Goal: Task Accomplishment & Management: Manage account settings

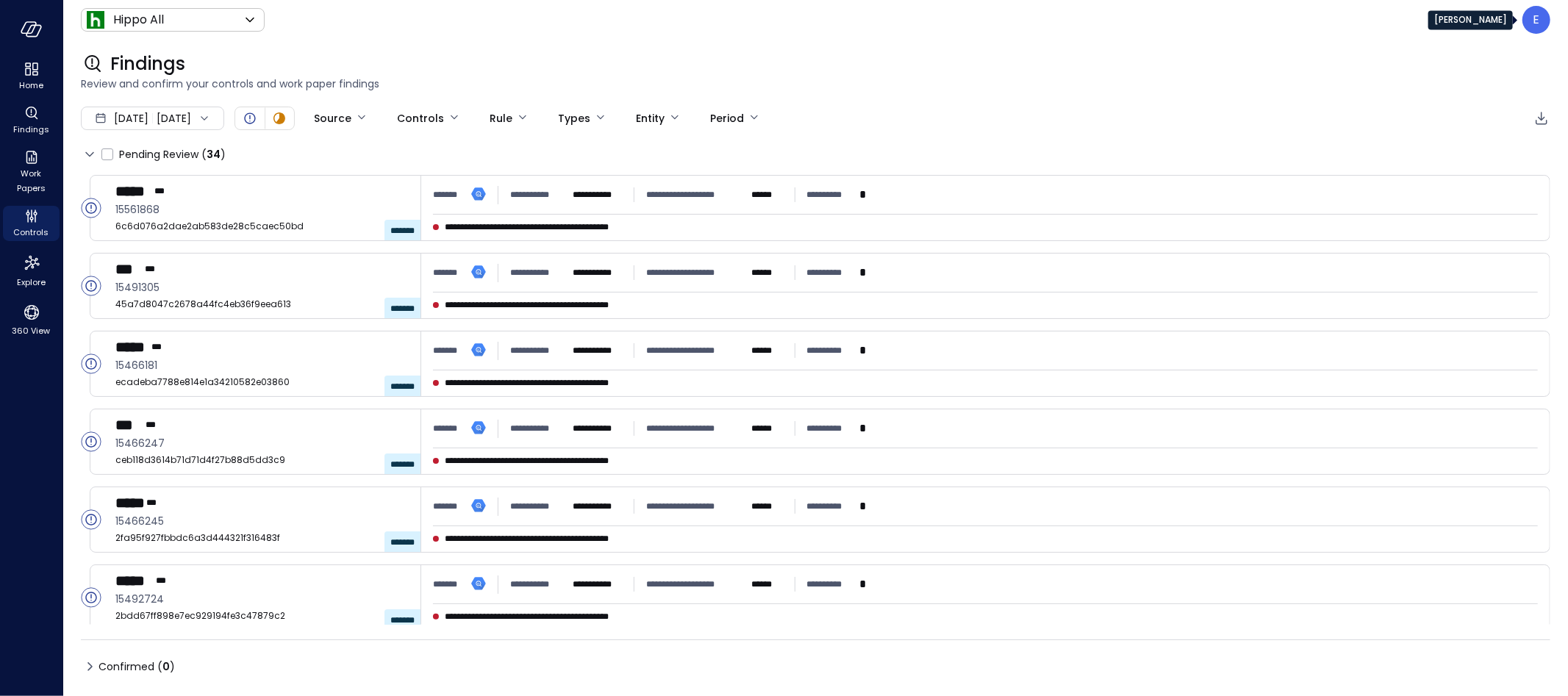
click at [1535, 22] on p "E" at bounding box center [1537, 20] width 7 height 18
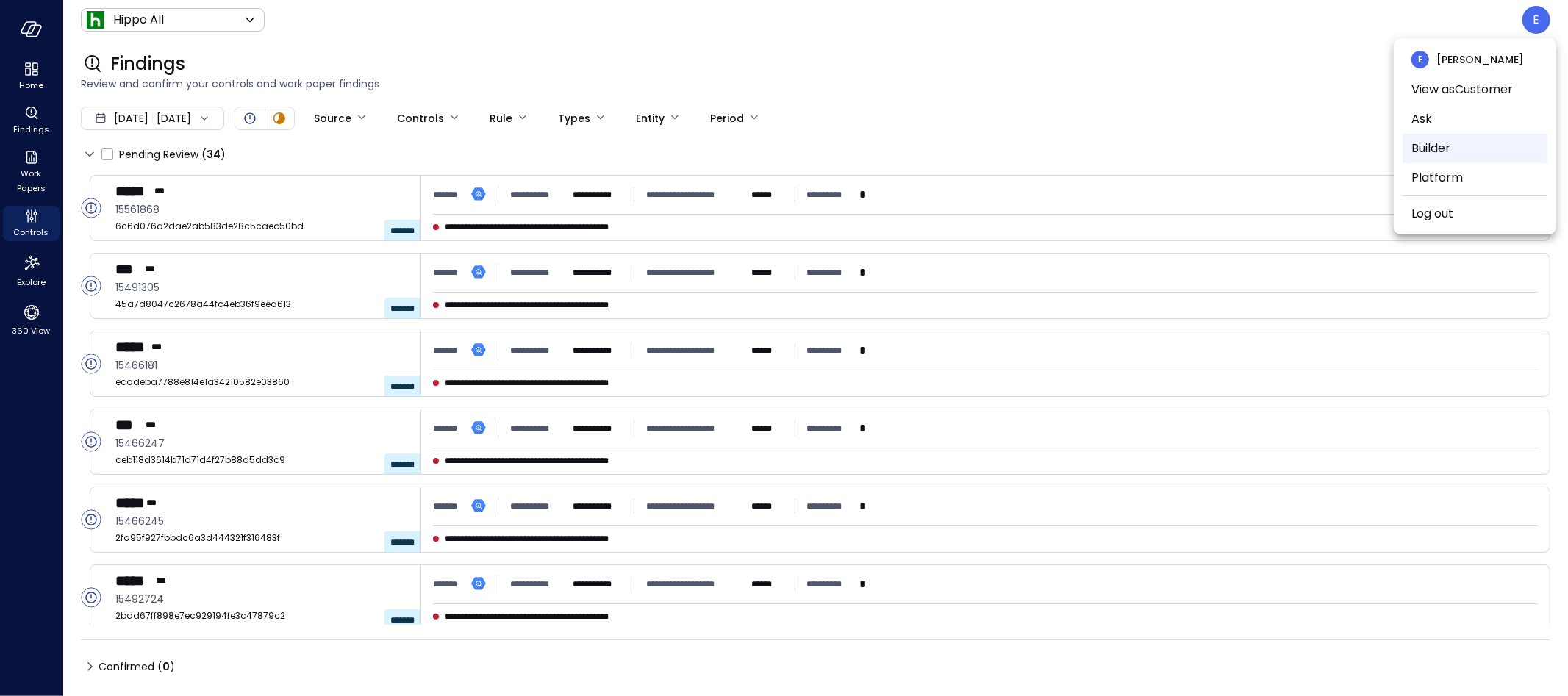
click at [1436, 144] on li "Builder" at bounding box center [1474, 148] width 145 height 29
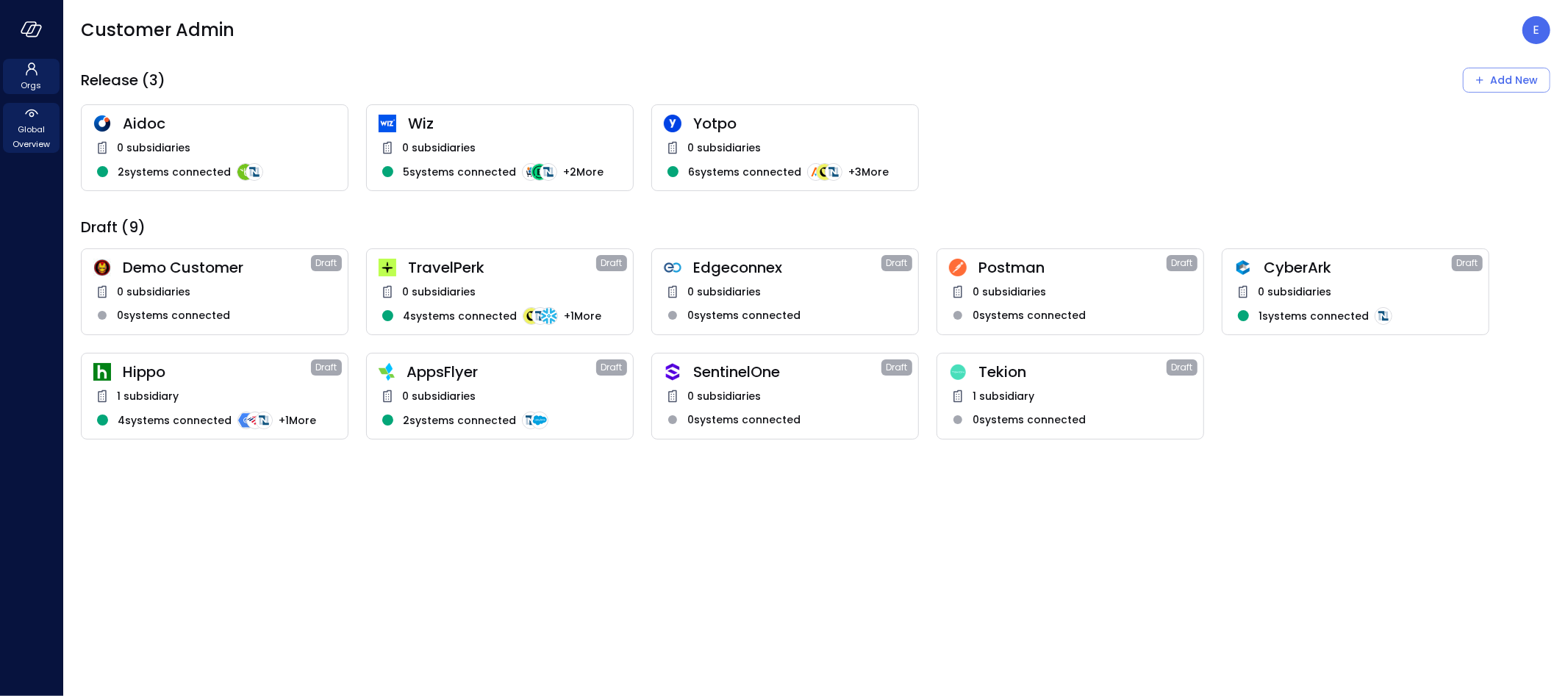
click at [22, 127] on span "Global Overview" at bounding box center [31, 136] width 45 height 29
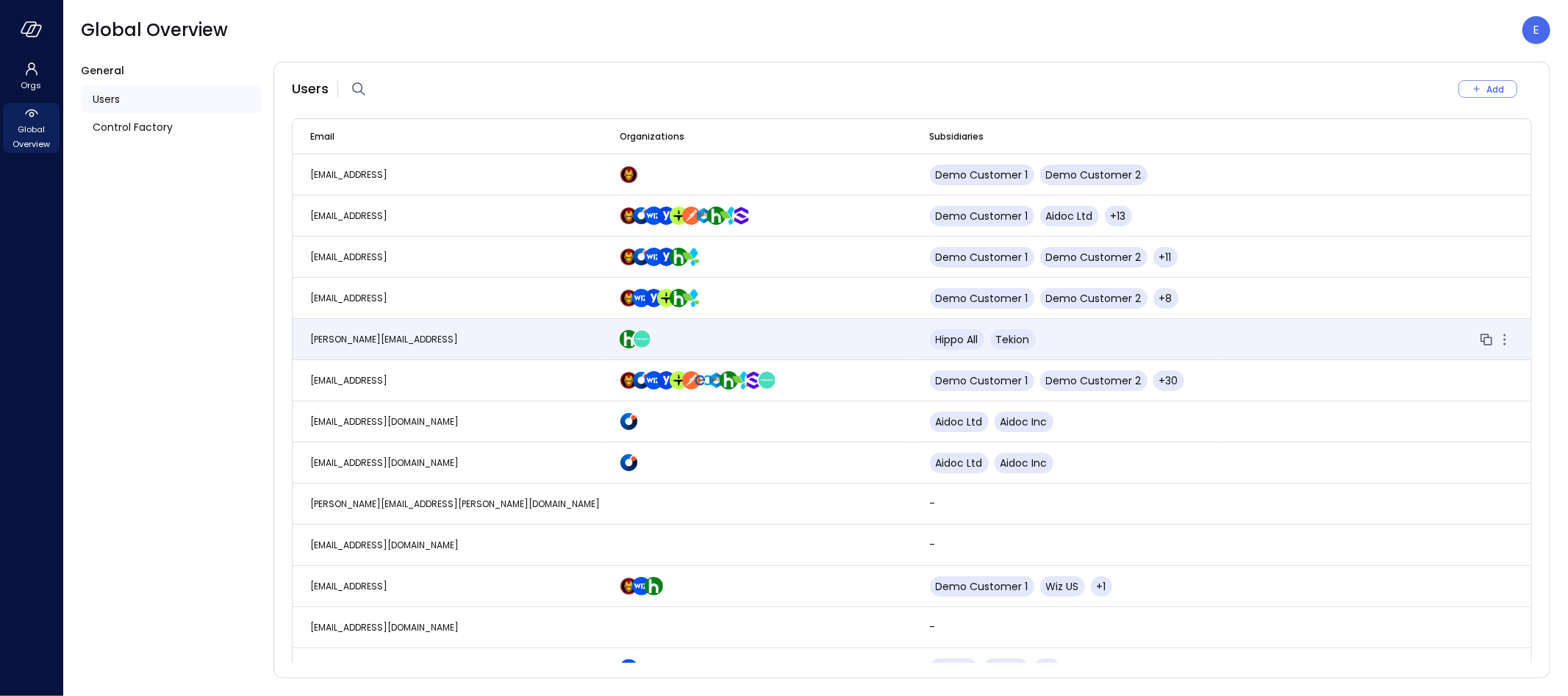
click at [339, 333] on span "[PERSON_NAME][EMAIL_ADDRESS]" at bounding box center [384, 339] width 148 height 13
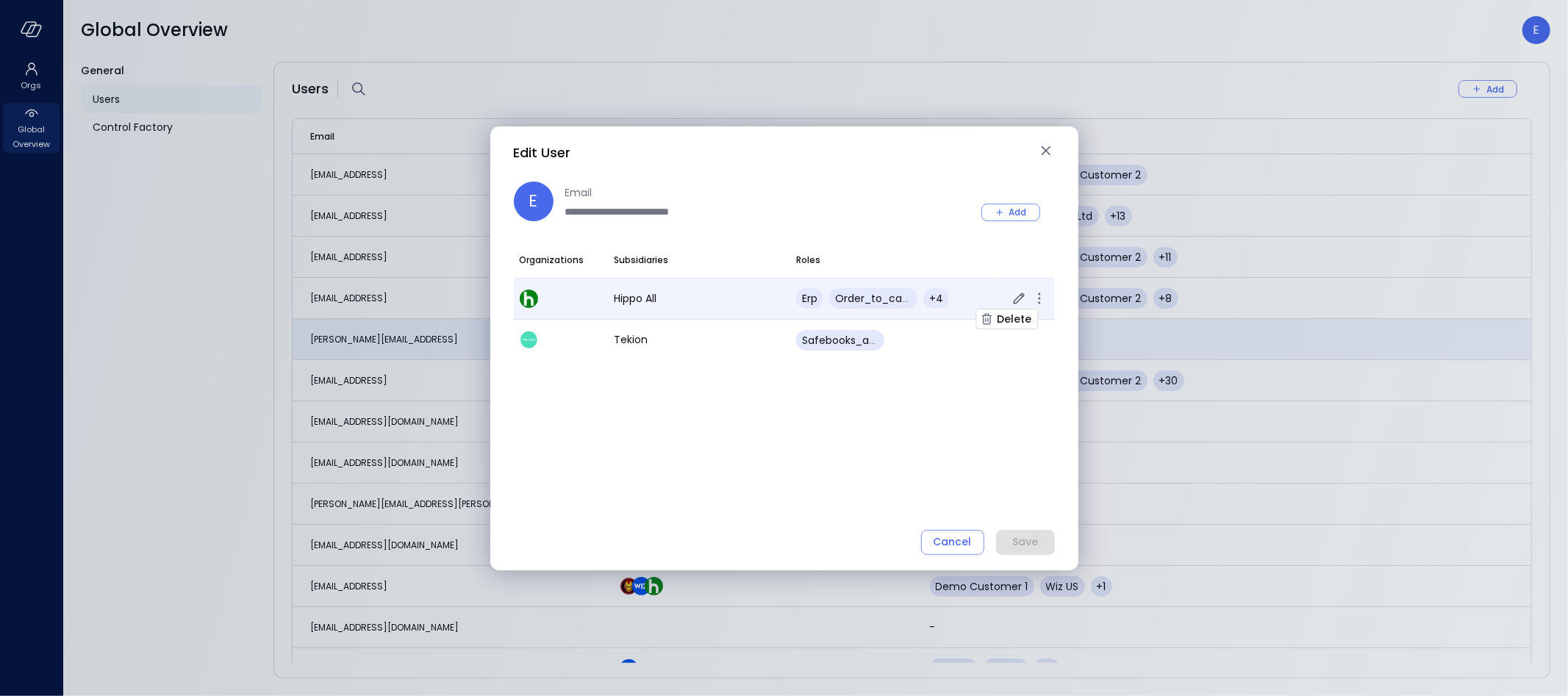
click at [1043, 299] on icon "button" at bounding box center [1039, 298] width 18 height 18
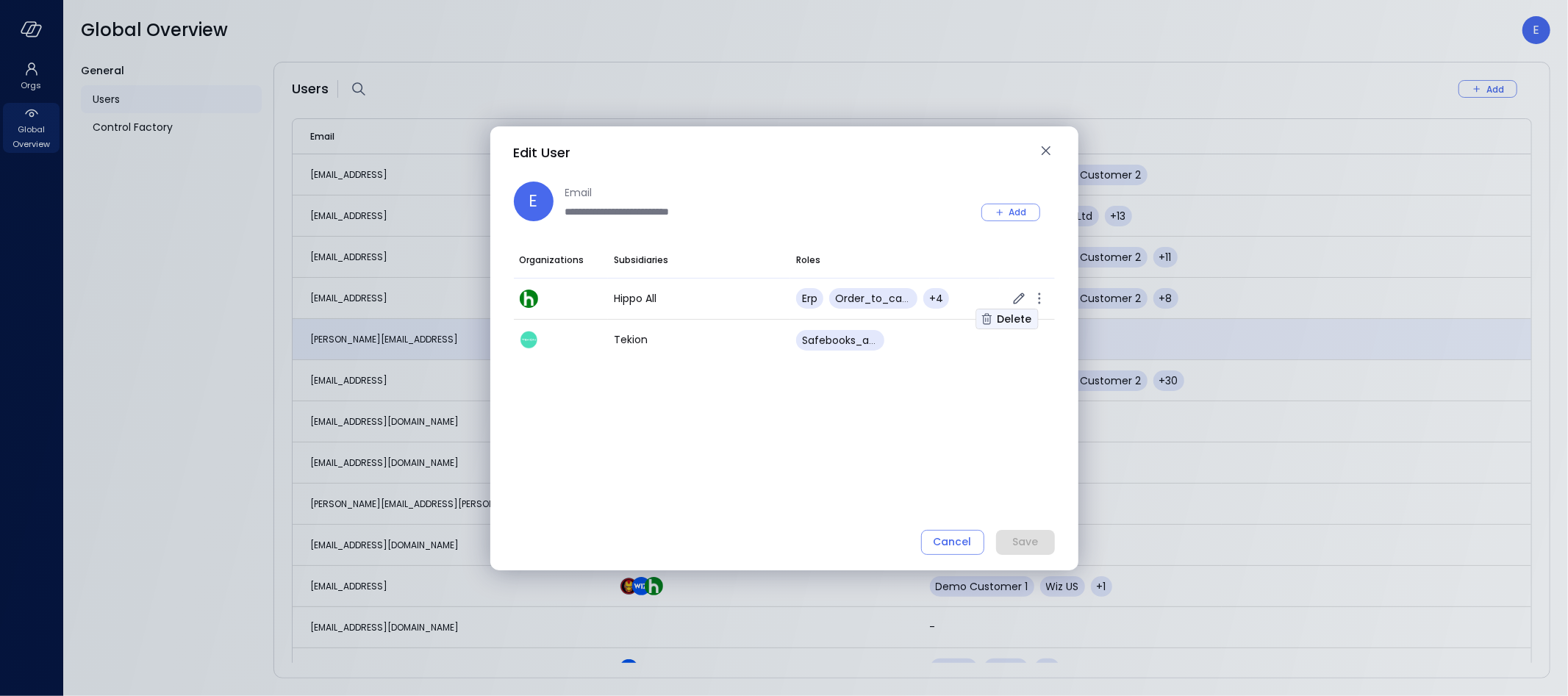
click at [1014, 316] on div "Delete" at bounding box center [1014, 318] width 34 height 18
click at [1032, 547] on div "Save" at bounding box center [1026, 542] width 26 height 18
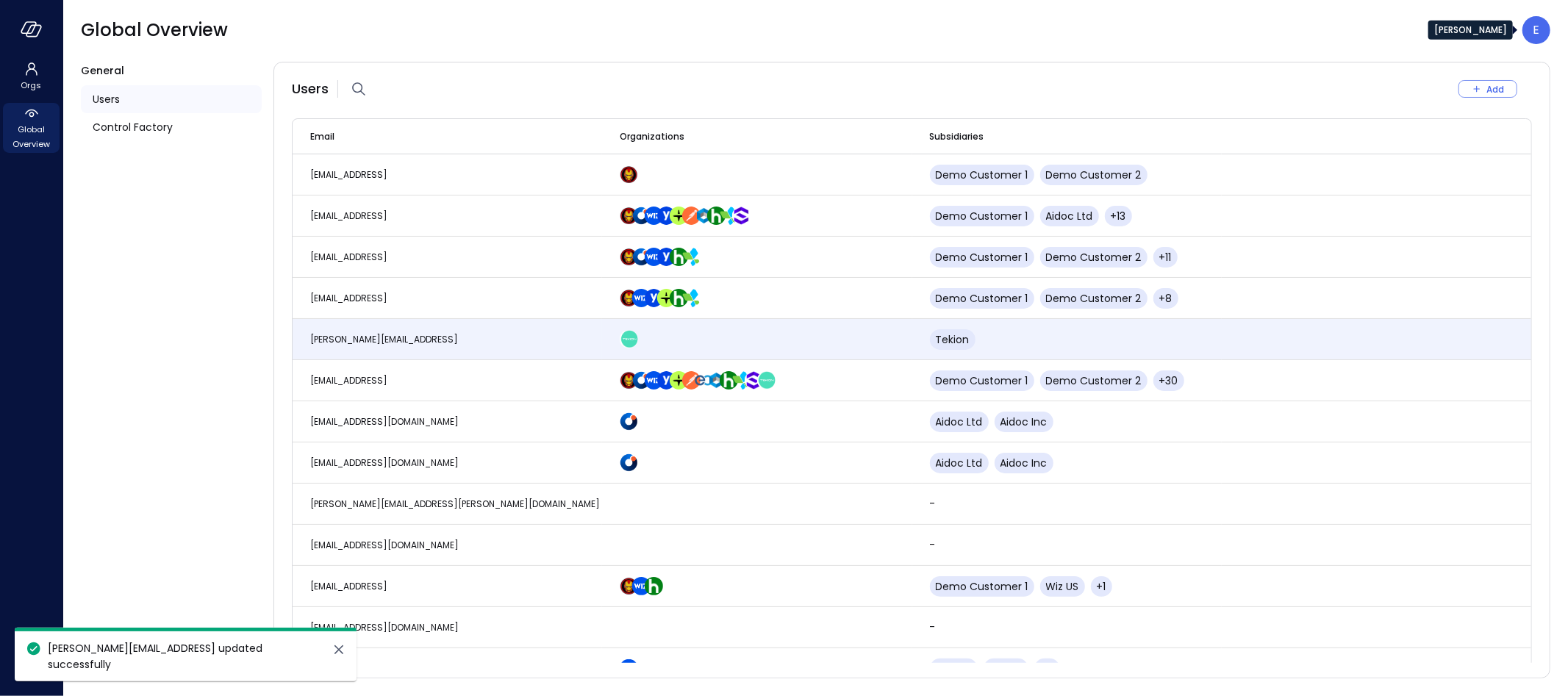
click at [1536, 27] on p "E" at bounding box center [1537, 30] width 7 height 18
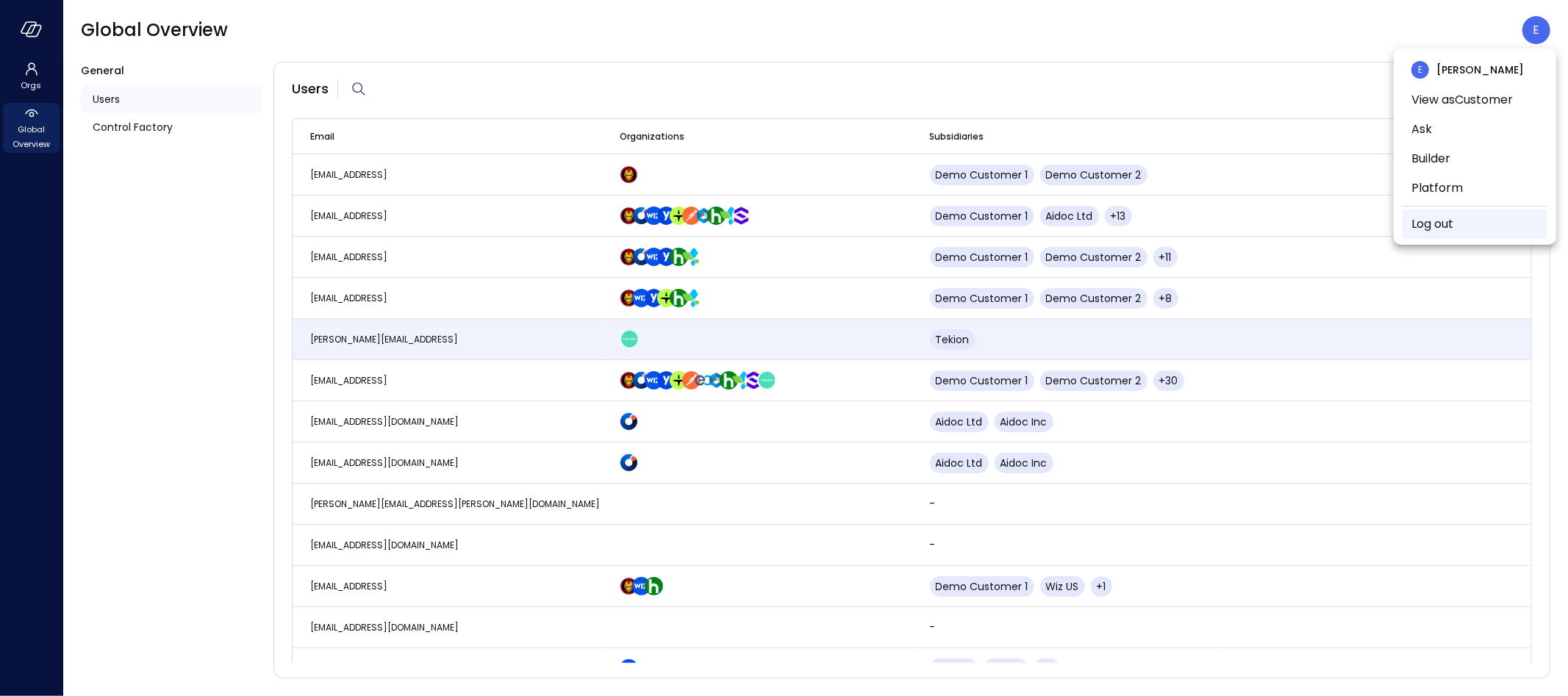
click at [1447, 218] on link "Log out" at bounding box center [1432, 224] width 42 height 18
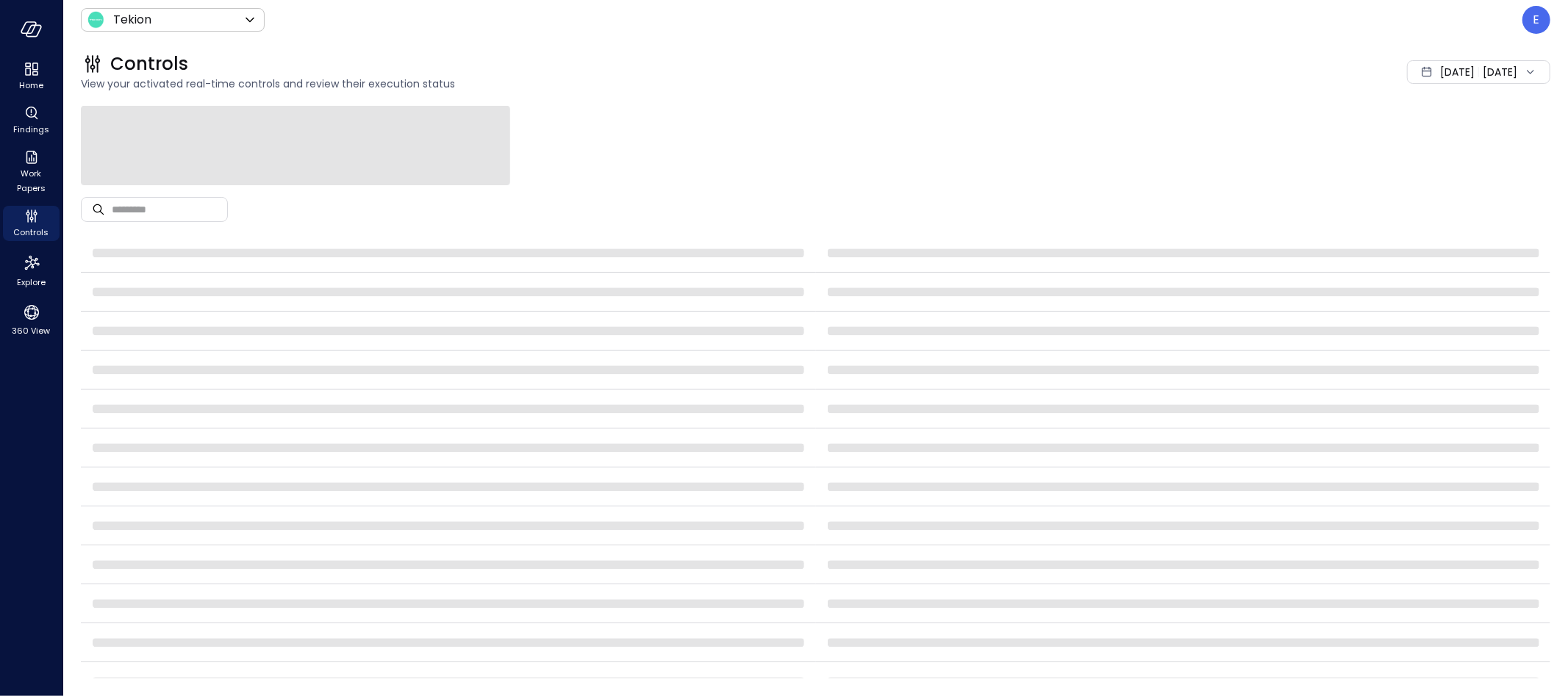
click at [1532, 21] on div "E" at bounding box center [1536, 20] width 28 height 28
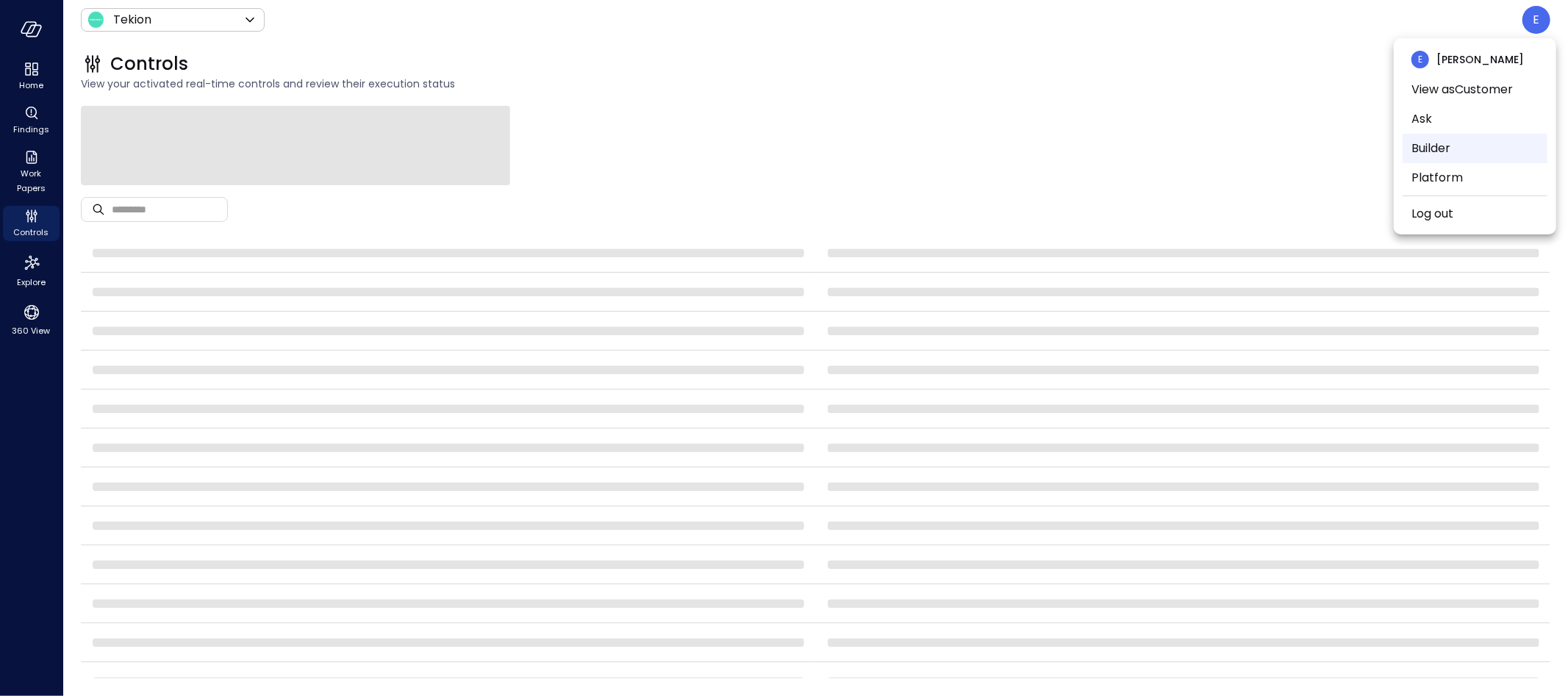
click at [1417, 148] on li "Builder" at bounding box center [1474, 148] width 145 height 29
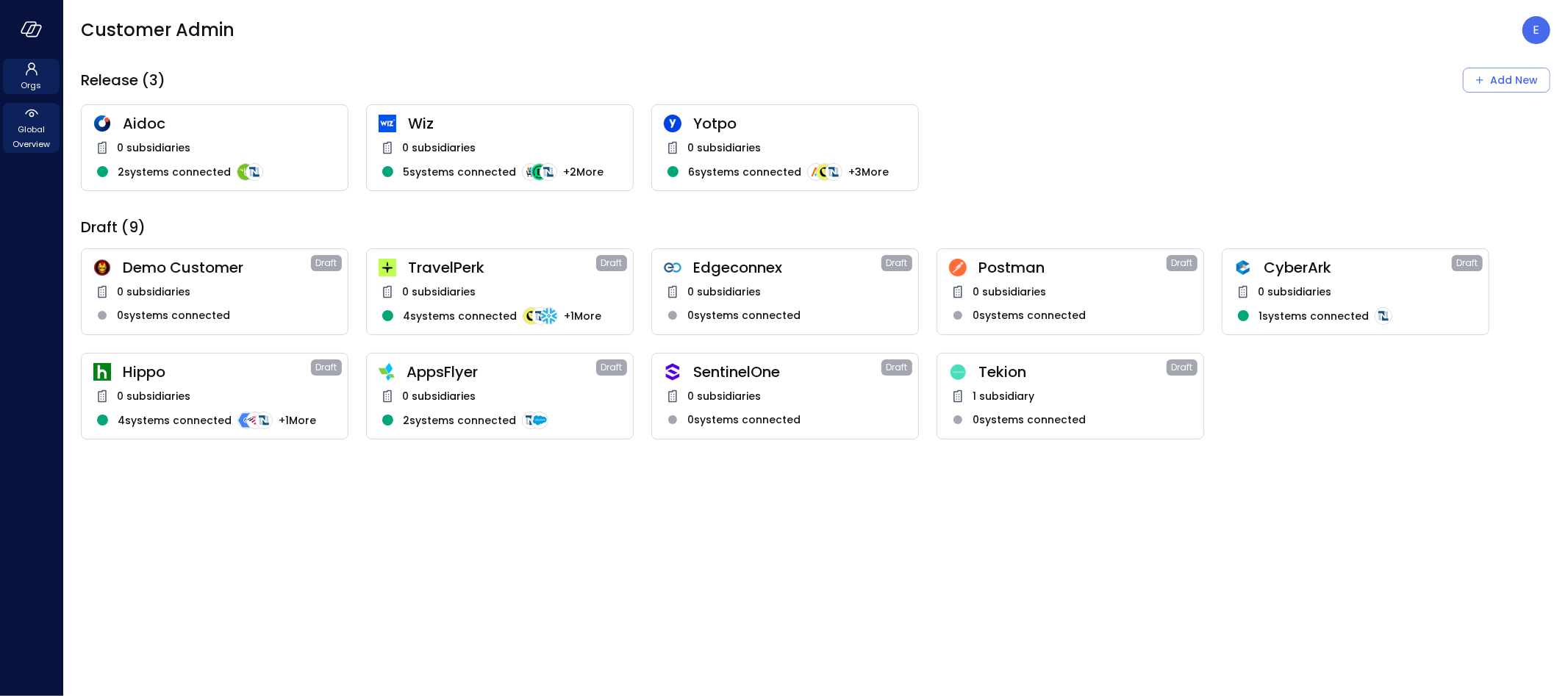
click at [51, 127] on span "Global Overview" at bounding box center [31, 136] width 45 height 29
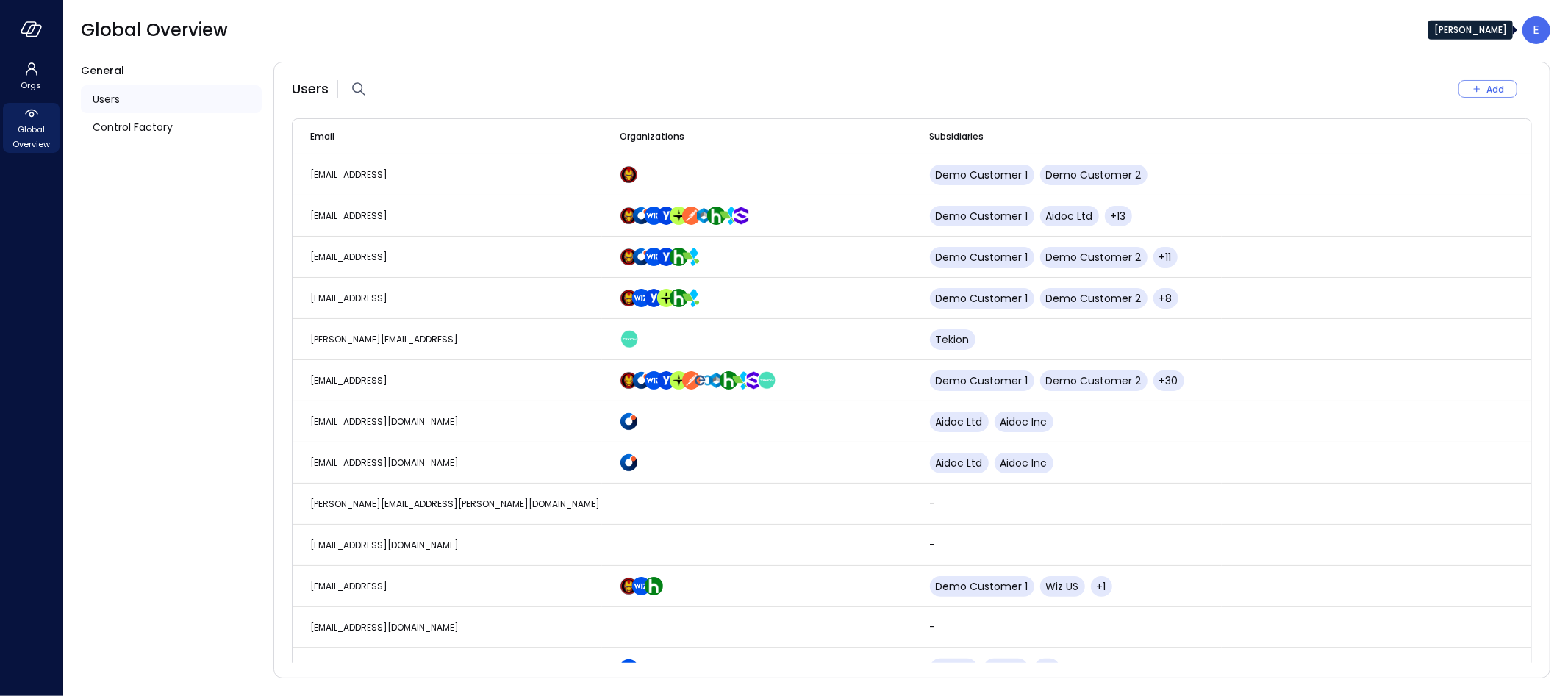
click at [1531, 31] on div "E" at bounding box center [1536, 30] width 28 height 28
click at [104, 96] on div at bounding box center [784, 348] width 1568 height 696
click at [105, 103] on span "Users" at bounding box center [106, 99] width 27 height 16
click at [105, 101] on span "Users" at bounding box center [106, 99] width 27 height 16
click at [361, 88] on icon "button" at bounding box center [359, 88] width 18 height 18
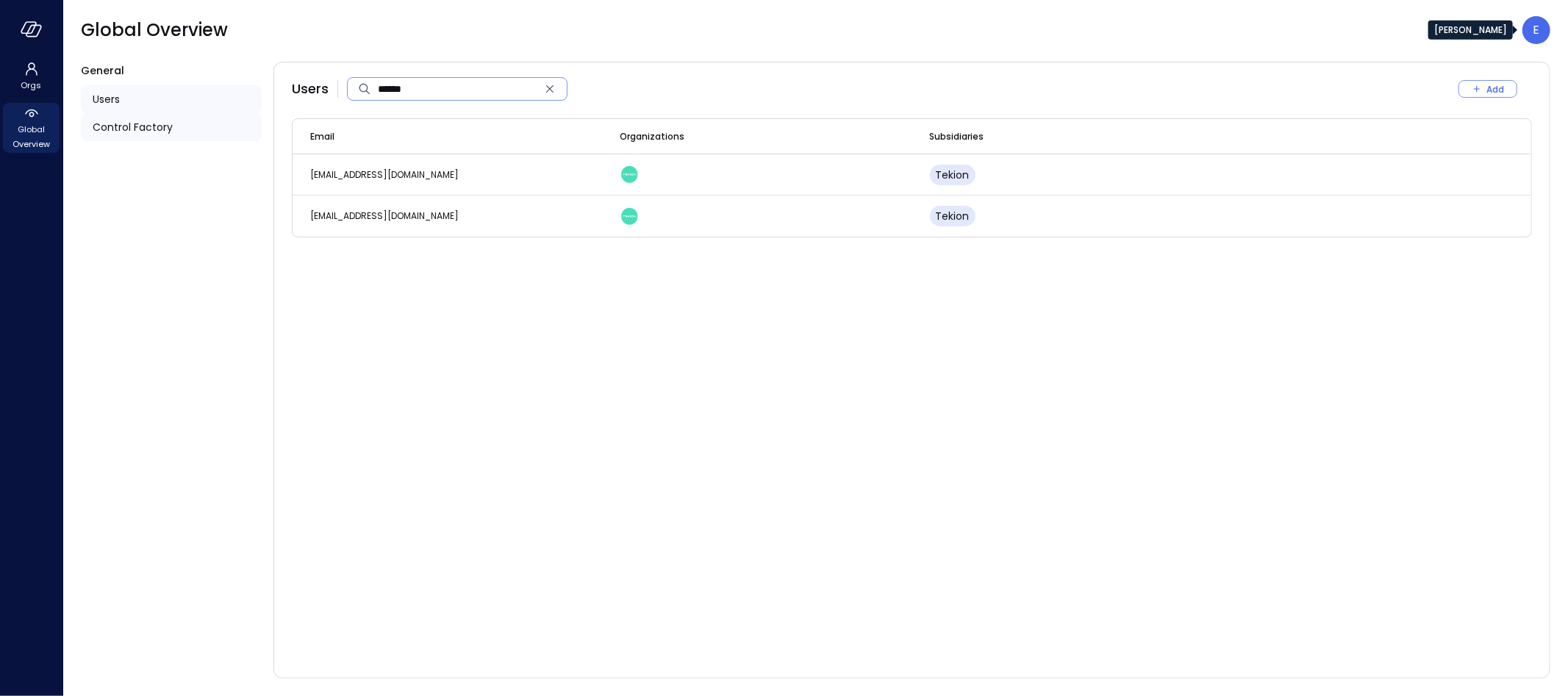
type input "******"
